Goal: Information Seeking & Learning: Compare options

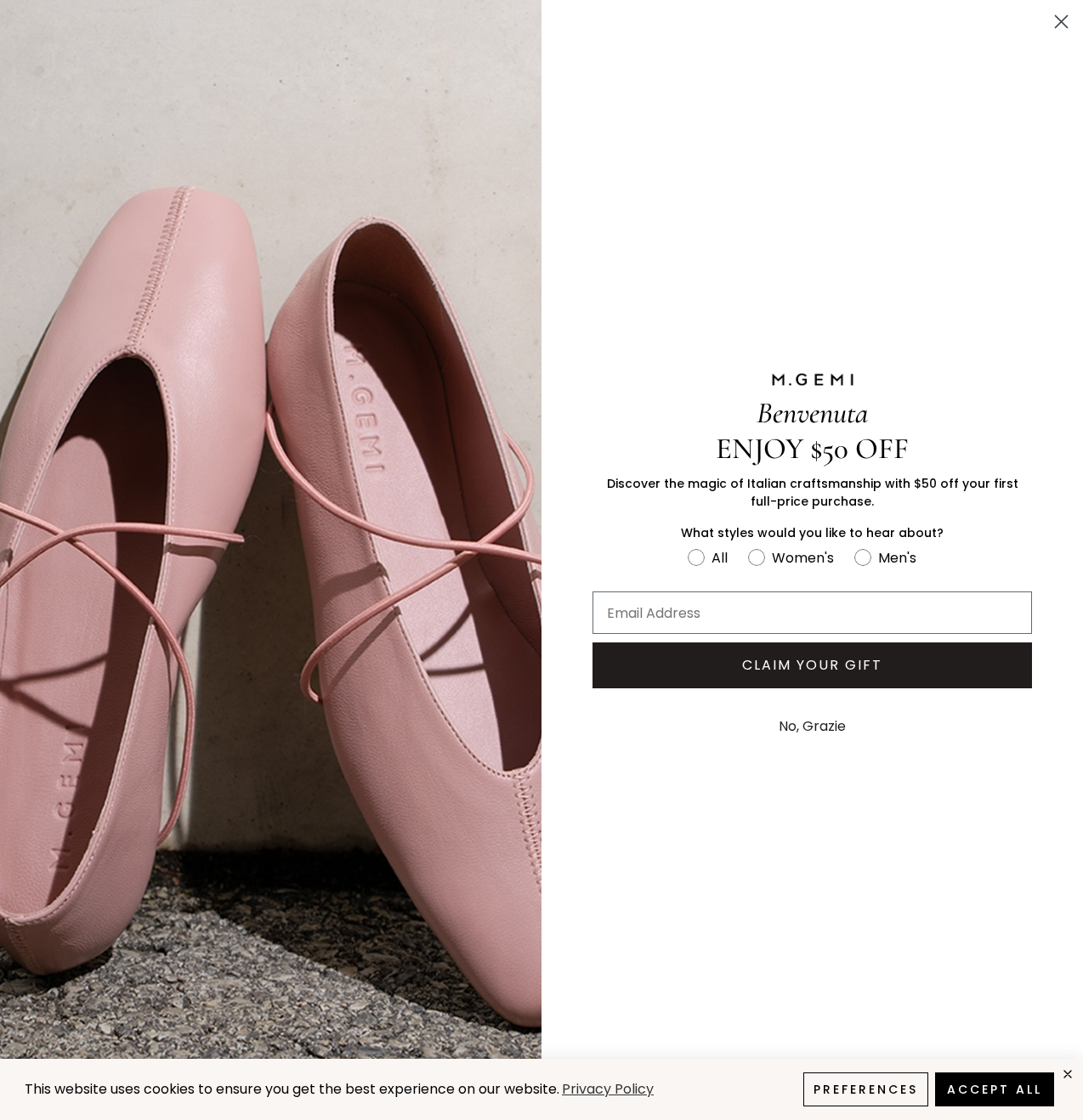
click at [1054, 22] on circle "Close dialog" at bounding box center [1061, 21] width 28 height 28
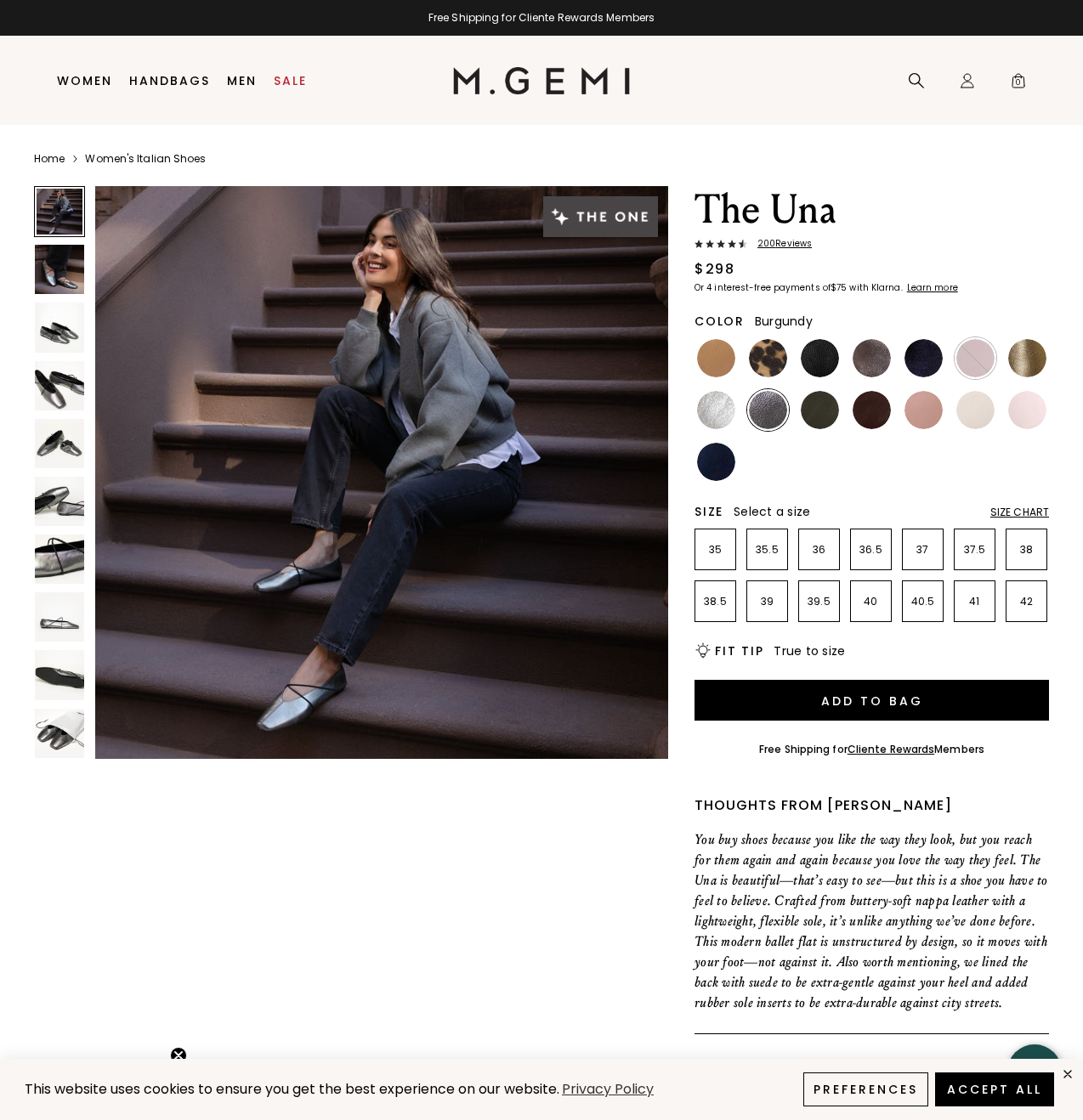
click at [958, 365] on img at bounding box center [975, 358] width 38 height 38
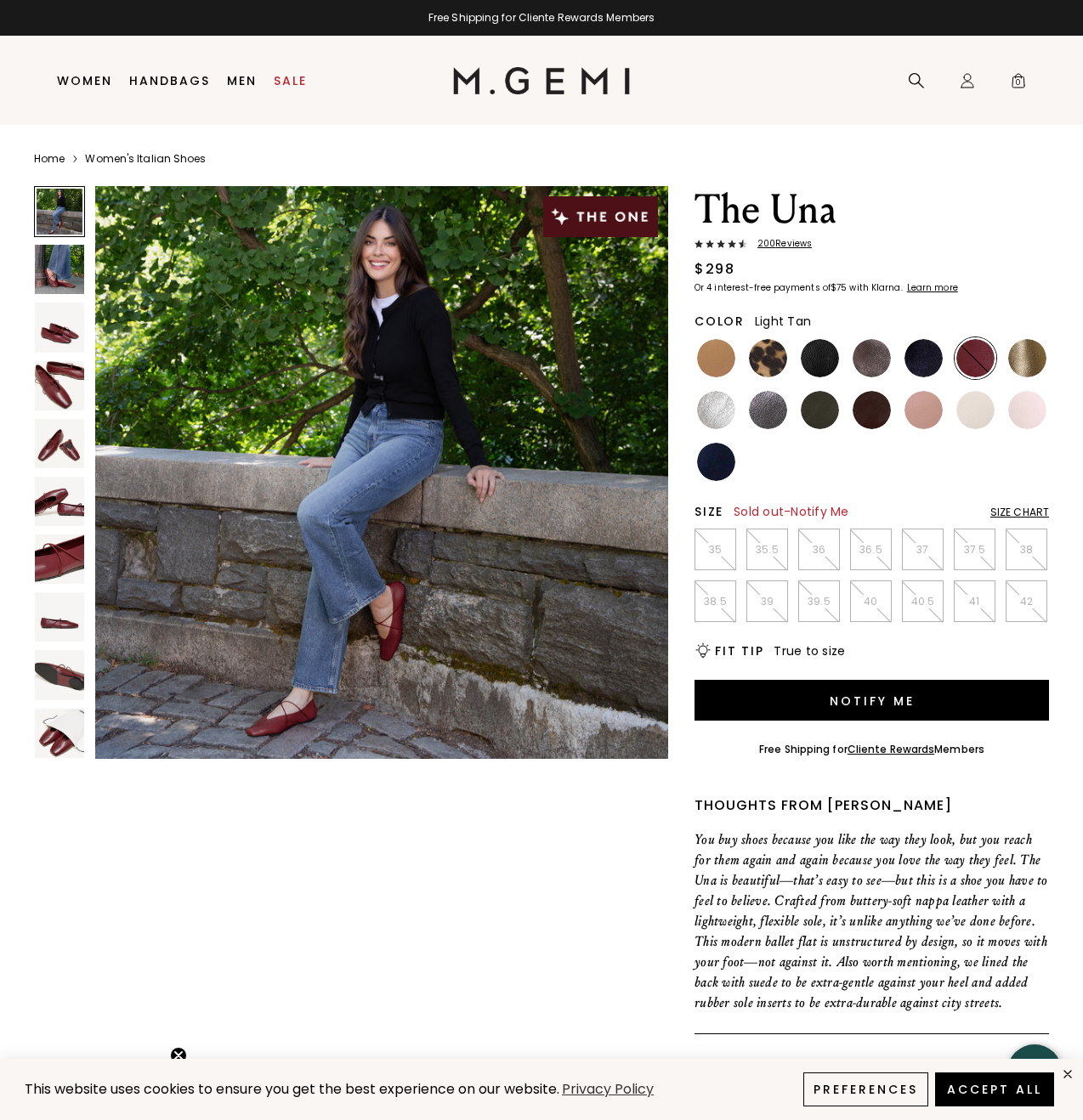
click at [729, 361] on img at bounding box center [715, 358] width 38 height 38
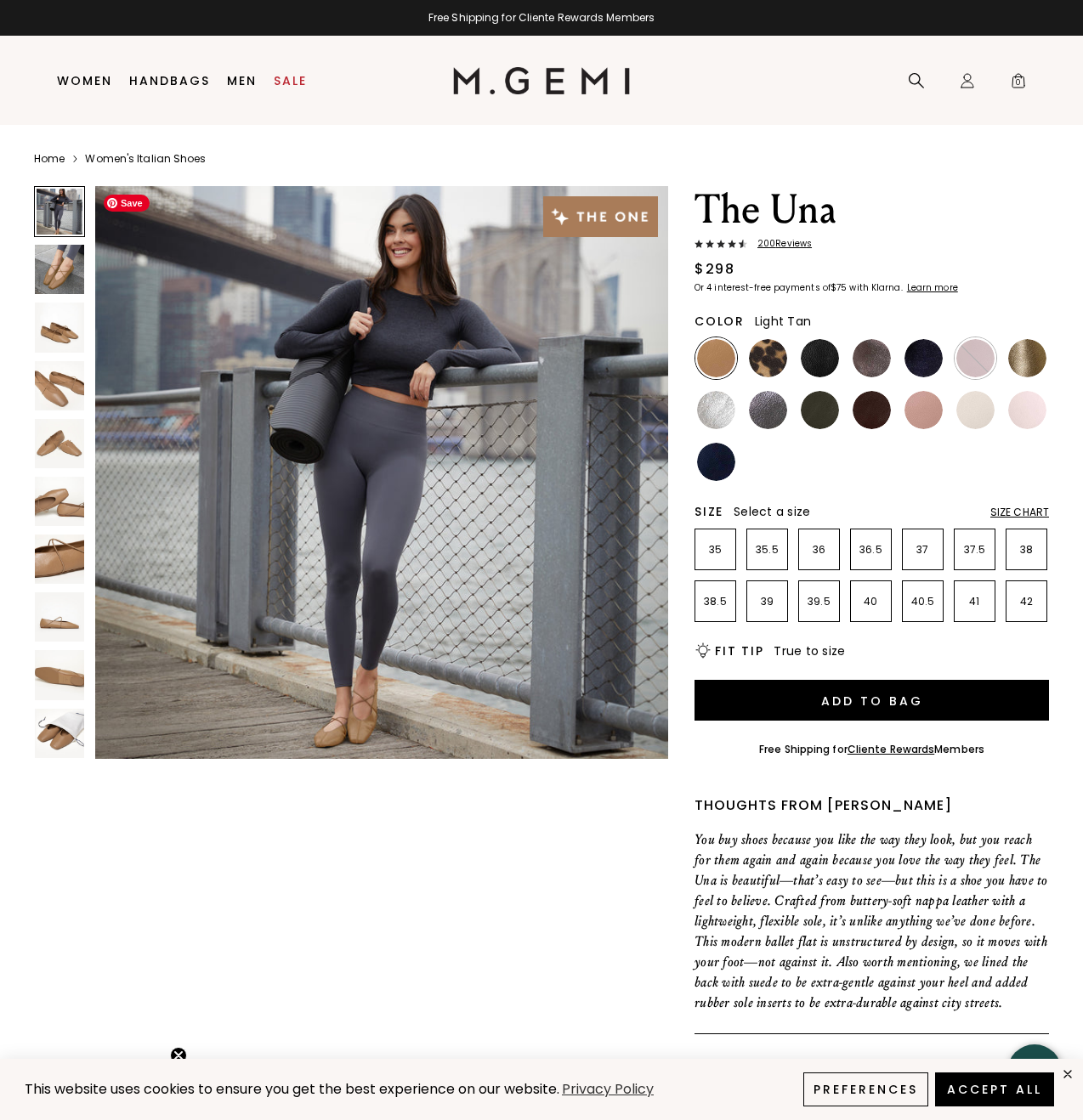
click at [375, 710] on img at bounding box center [382, 473] width 573 height 573
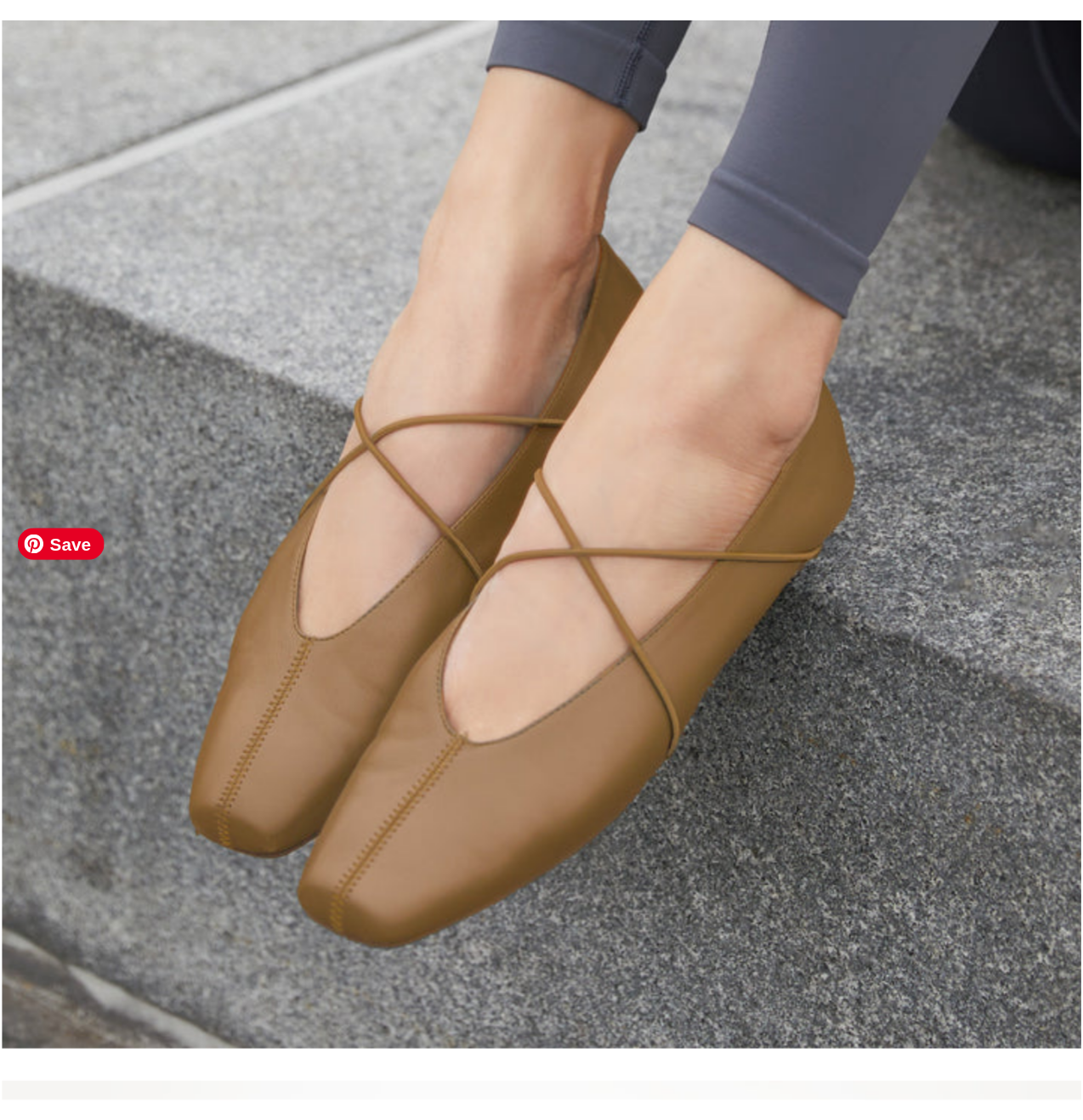
scroll to position [626, 0]
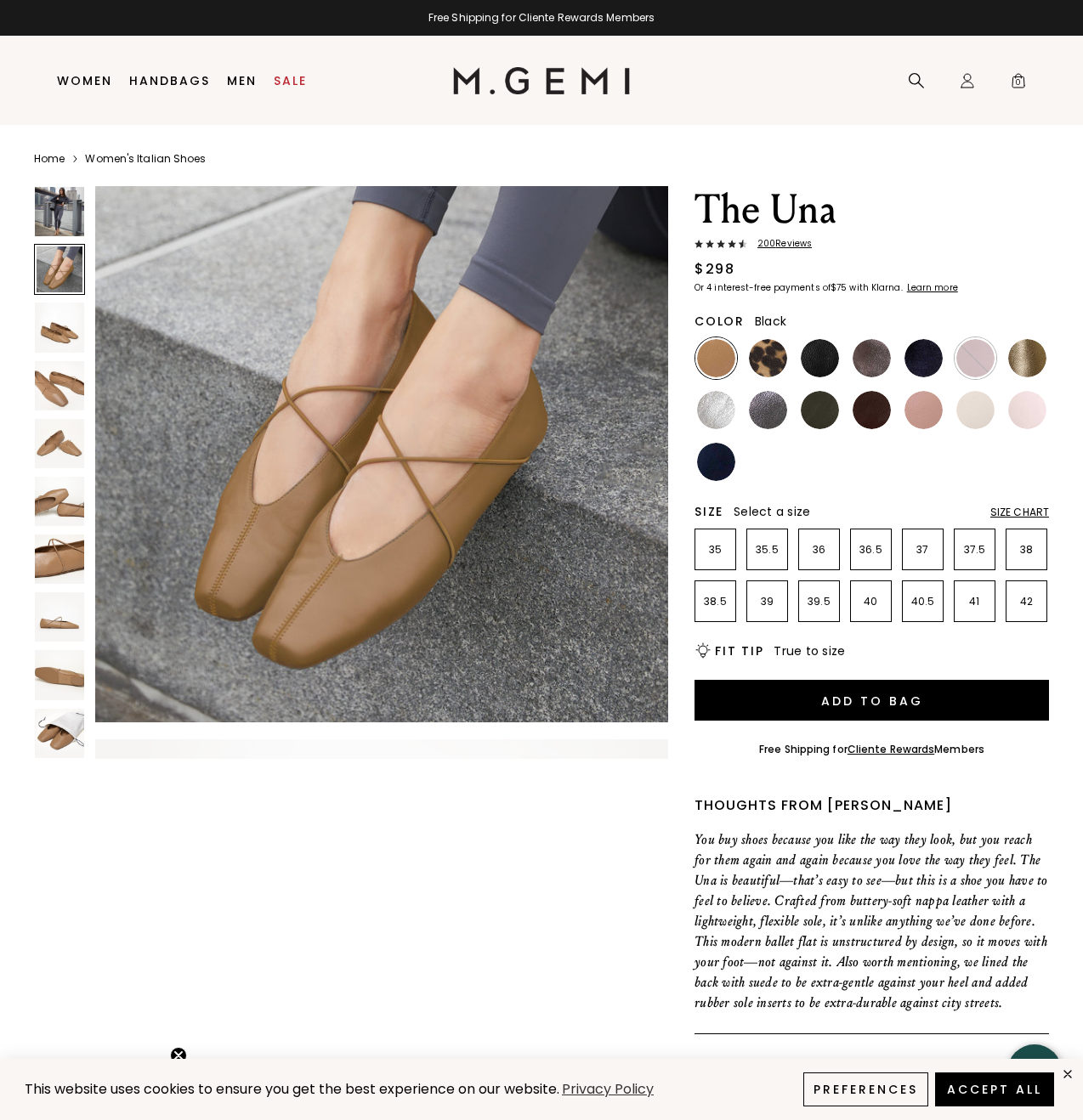
click at [810, 354] on img at bounding box center [819, 358] width 38 height 38
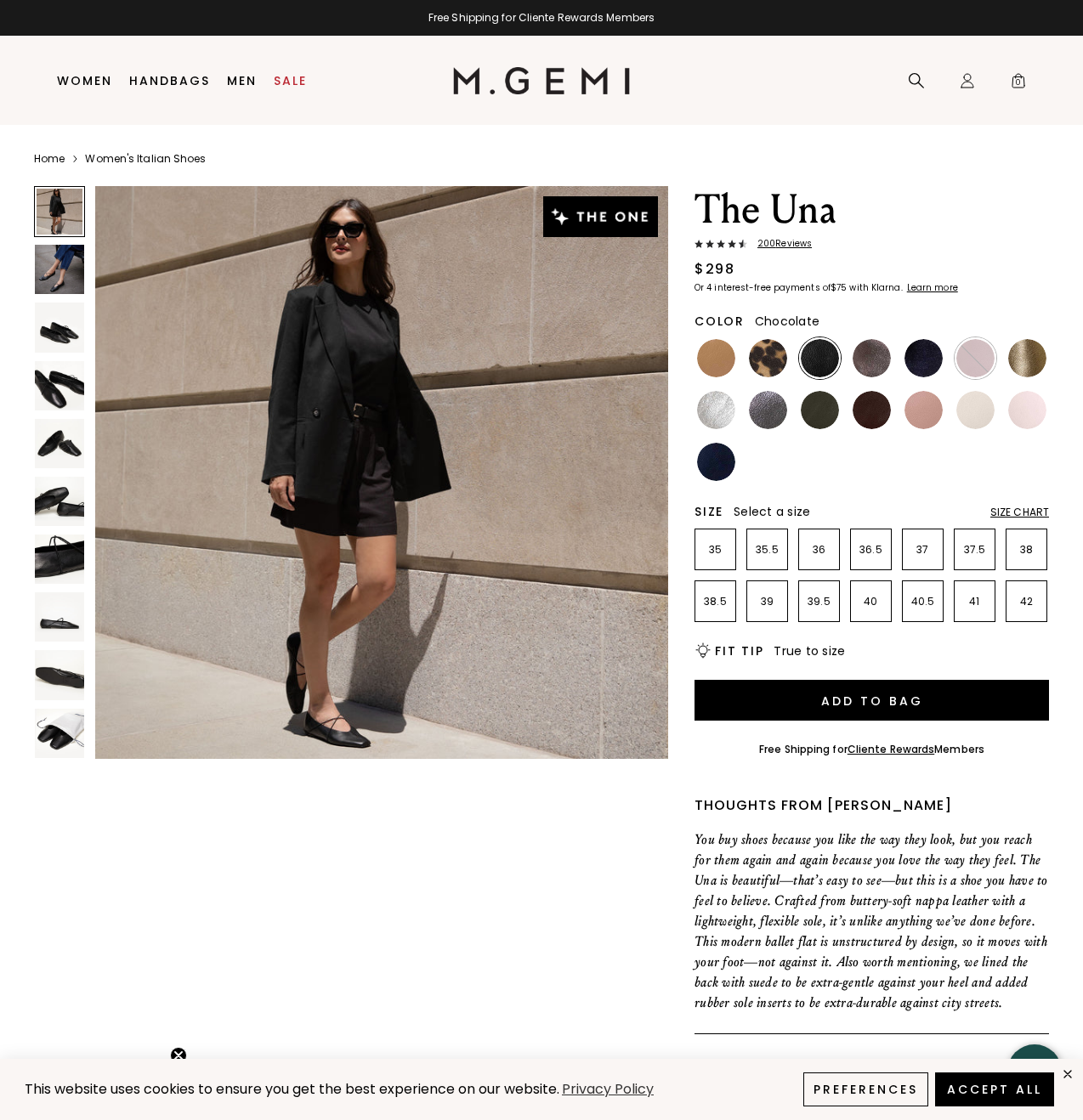
click at [870, 405] on img at bounding box center [871, 410] width 38 height 38
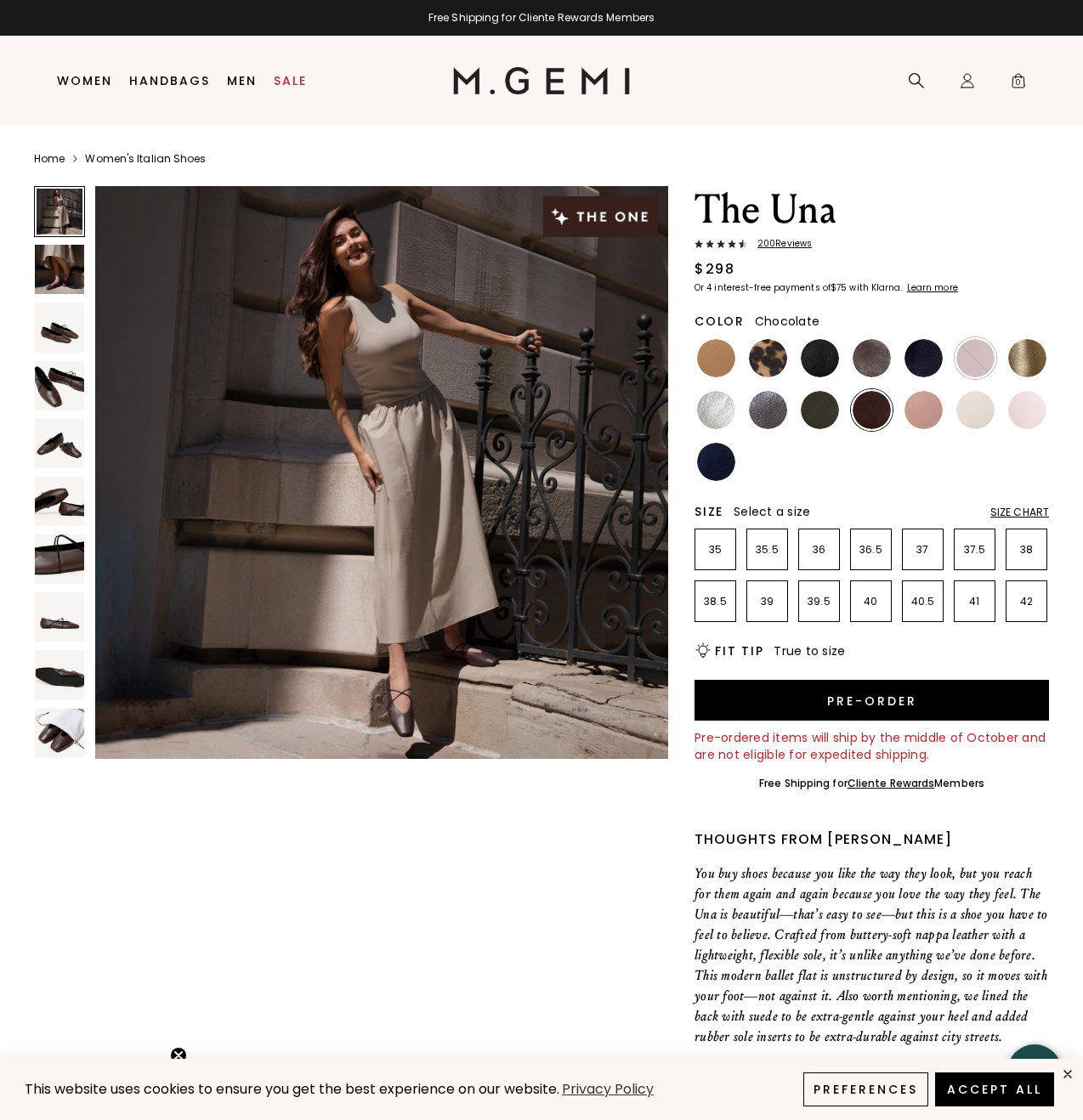
click at [57, 341] on img at bounding box center [59, 326] width 49 height 49
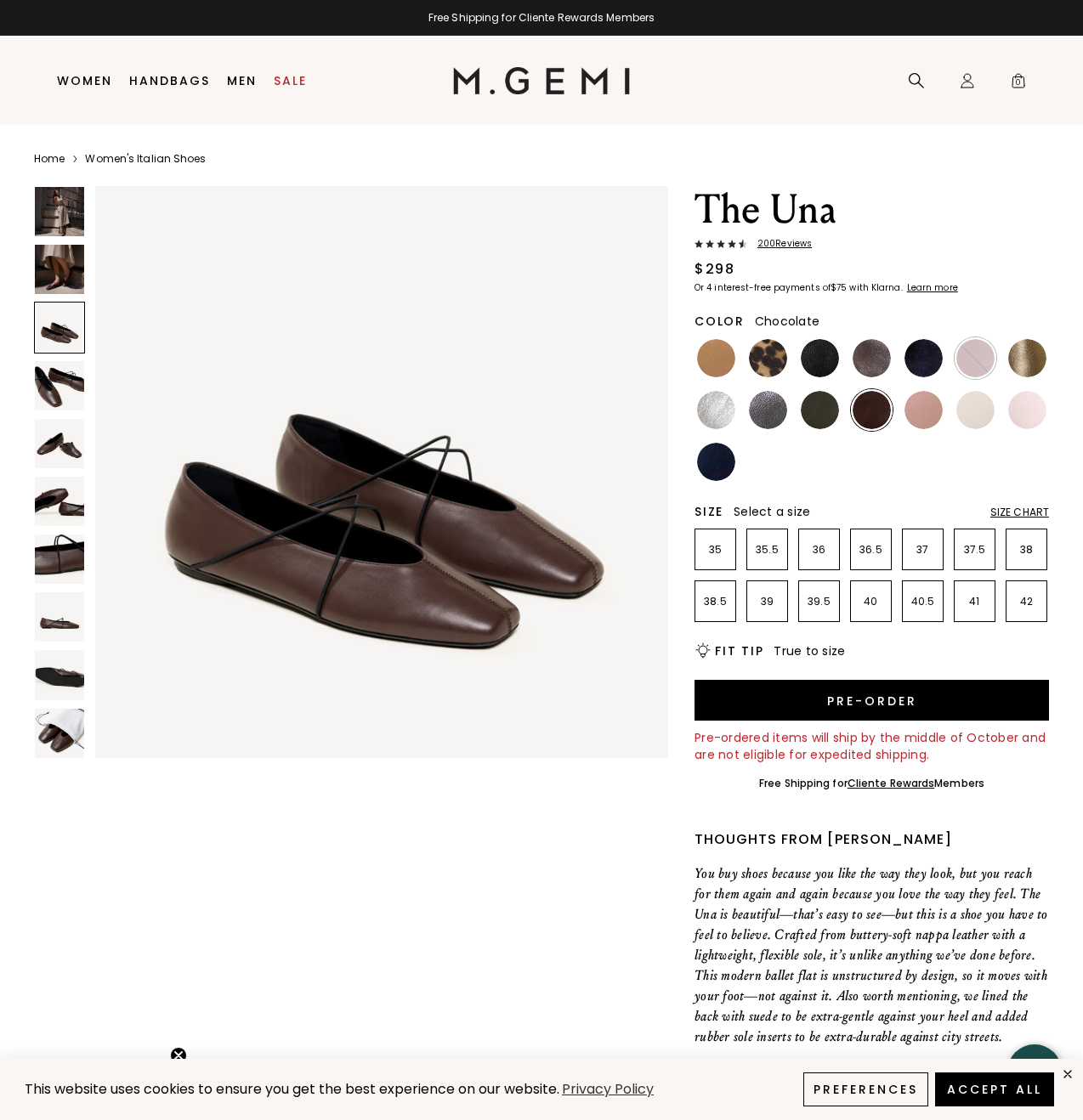
click at [52, 375] on img at bounding box center [59, 385] width 49 height 49
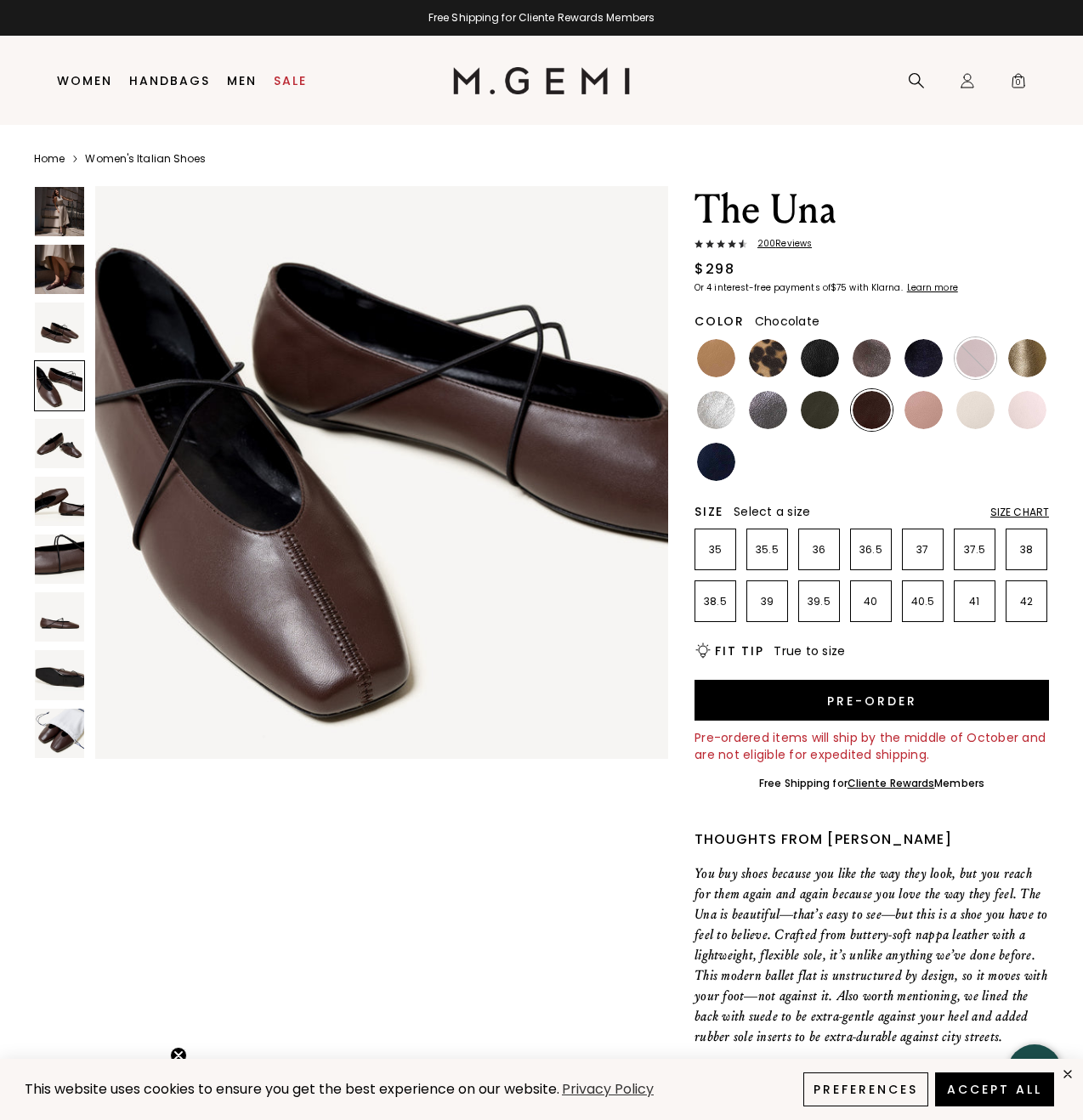
click at [47, 424] on img at bounding box center [59, 443] width 49 height 49
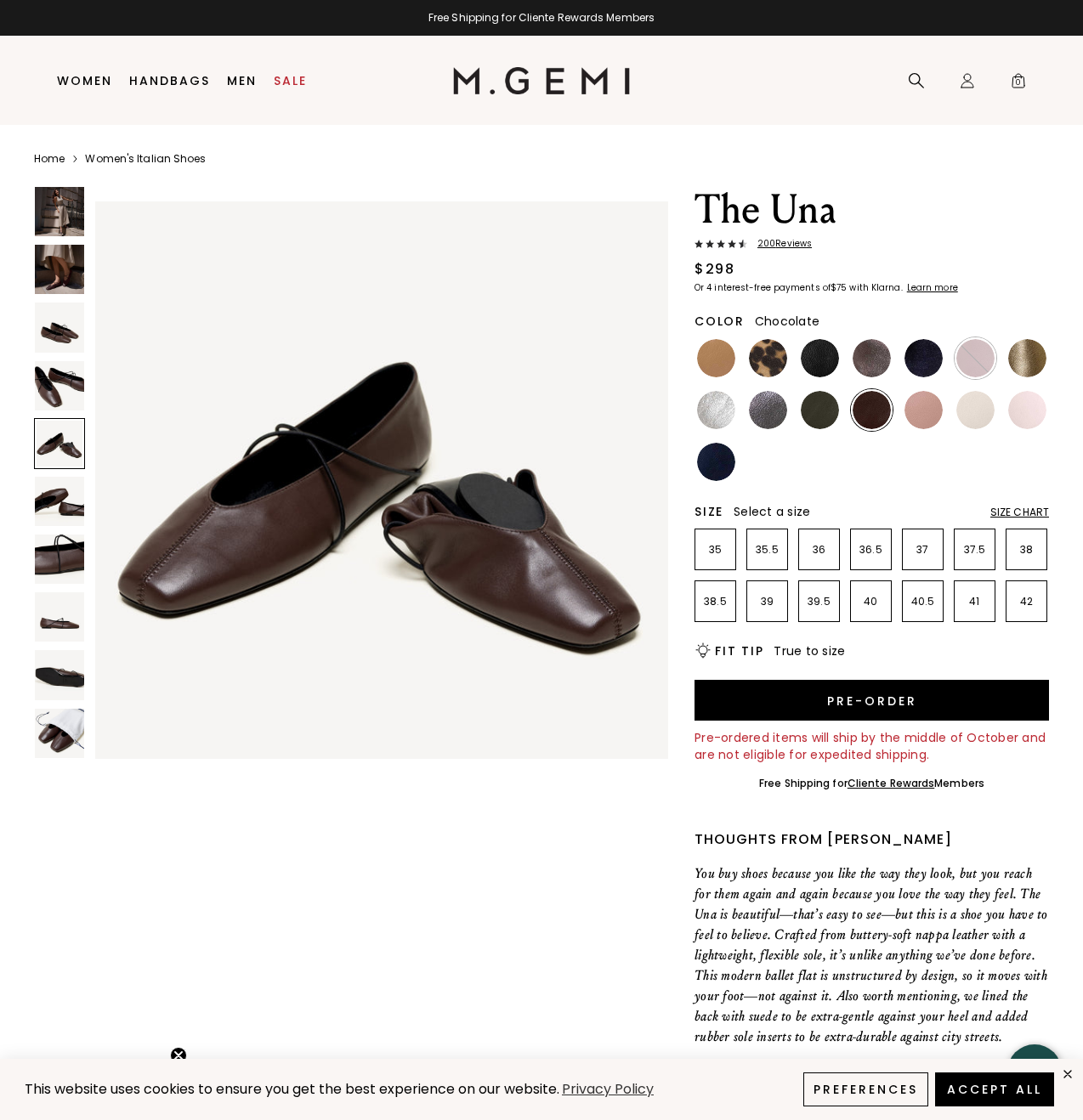
scroll to position [2358, 0]
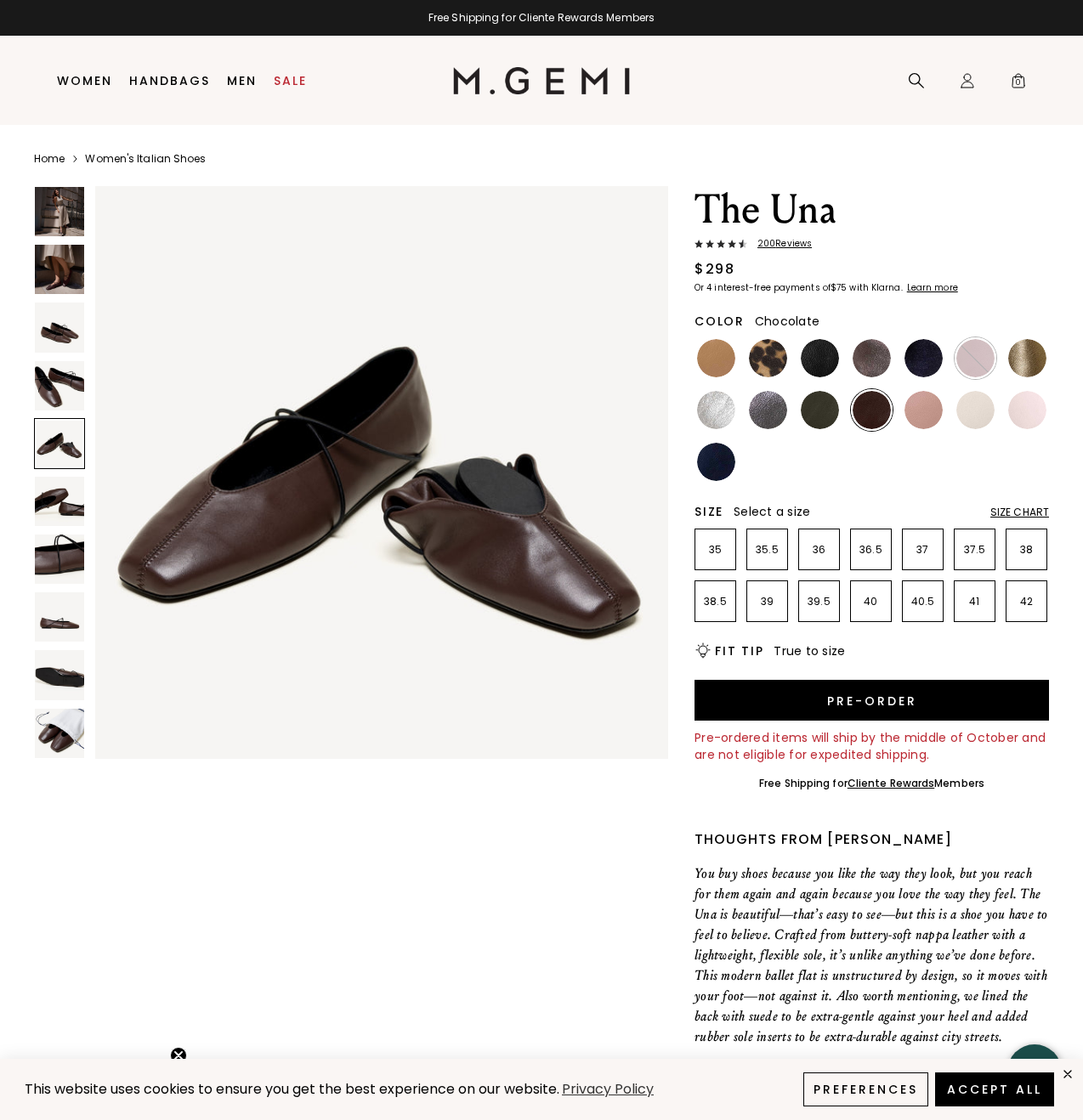
click at [66, 474] on div at bounding box center [59, 476] width 51 height 579
click at [38, 525] on img at bounding box center [59, 501] width 49 height 49
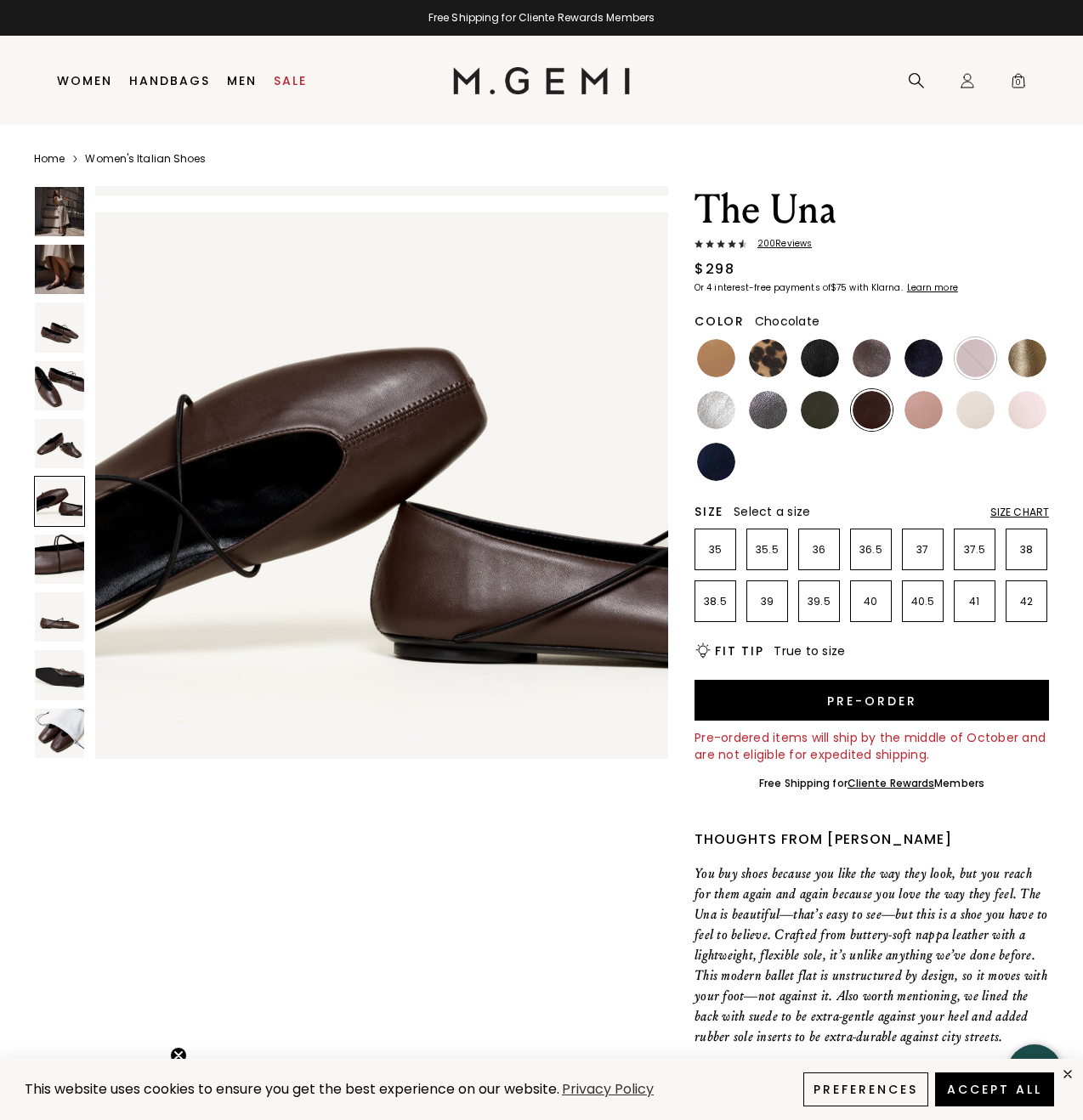
click at [39, 591] on div at bounding box center [59, 476] width 51 height 579
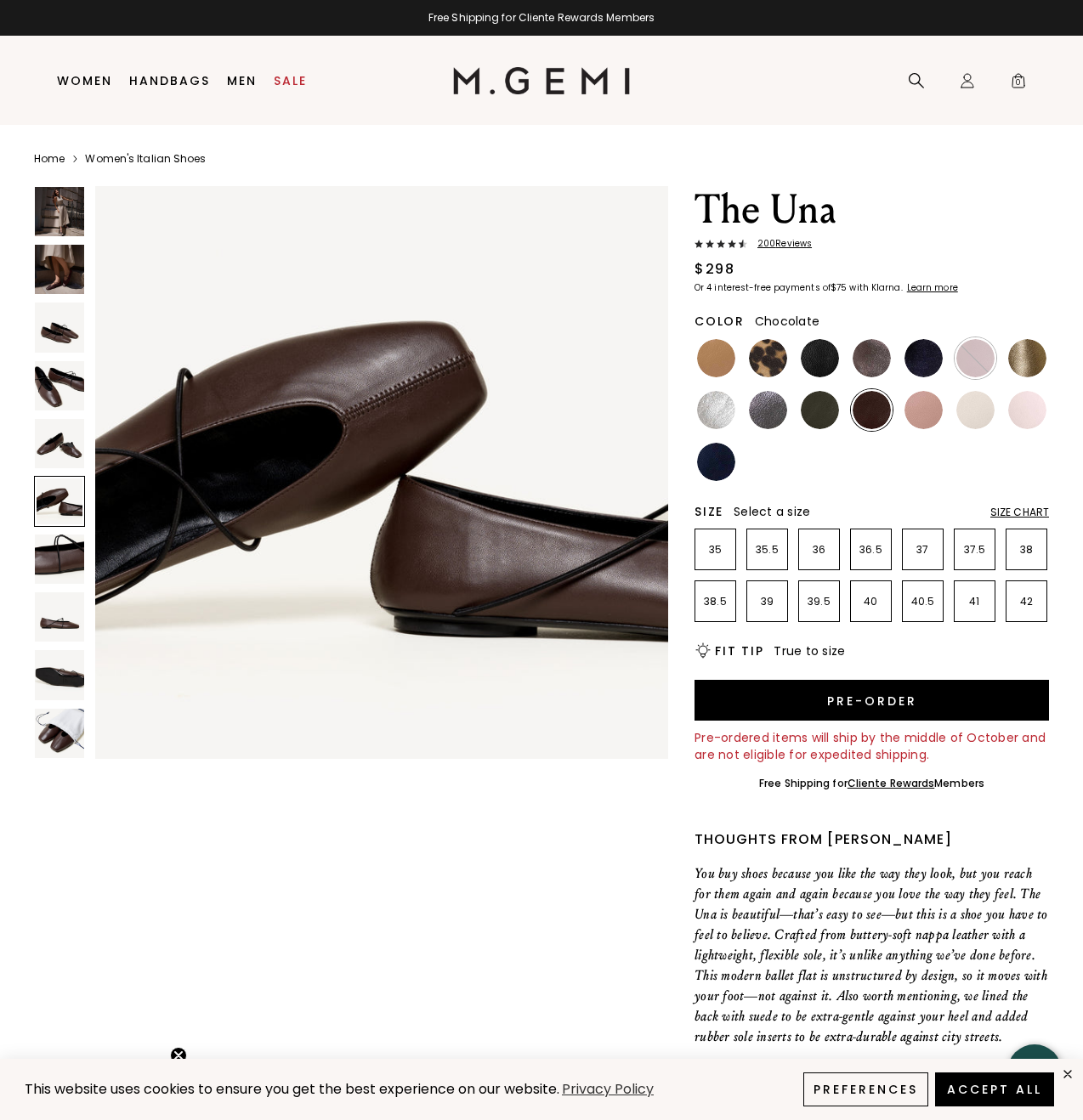
click at [42, 610] on img at bounding box center [59, 617] width 49 height 49
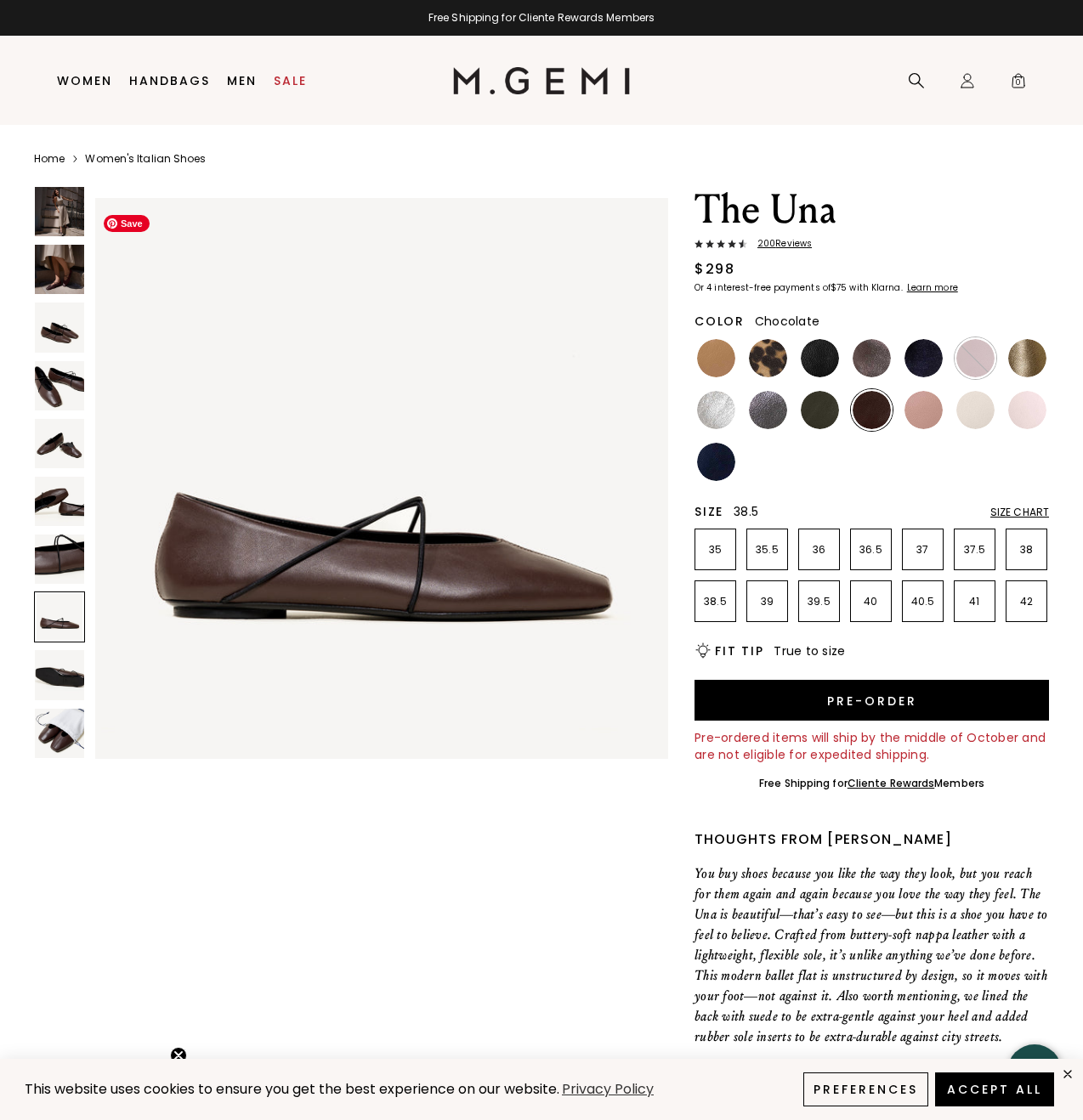
scroll to position [4127, 0]
